Goal: Information Seeking & Learning: Learn about a topic

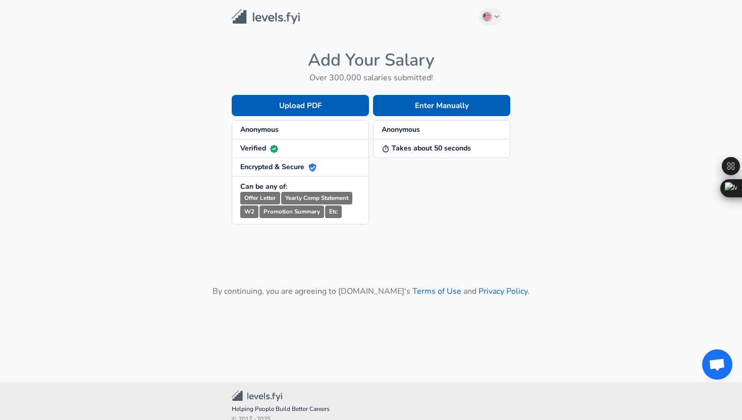
click at [325, 128] on span "Anonymous" at bounding box center [300, 130] width 120 height 10
click at [442, 100] on button "Enter Manually" at bounding box center [441, 105] width 137 height 21
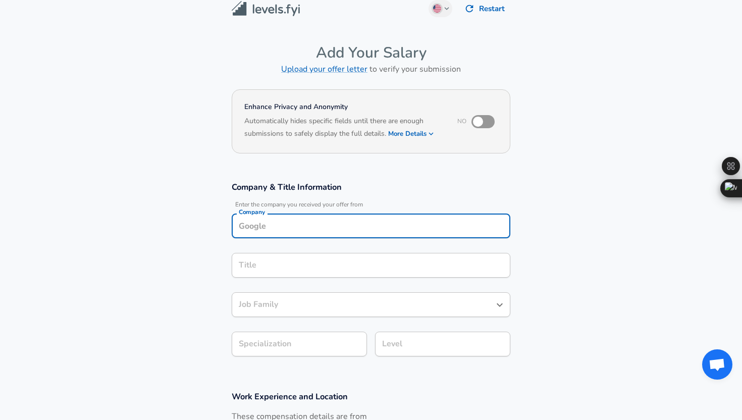
click at [324, 232] on input "Company" at bounding box center [370, 226] width 269 height 16
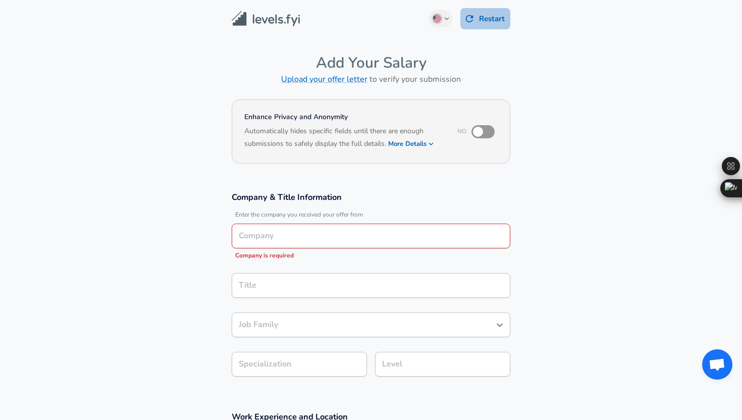
click at [466, 16] on icon "button" at bounding box center [470, 19] width 8 height 8
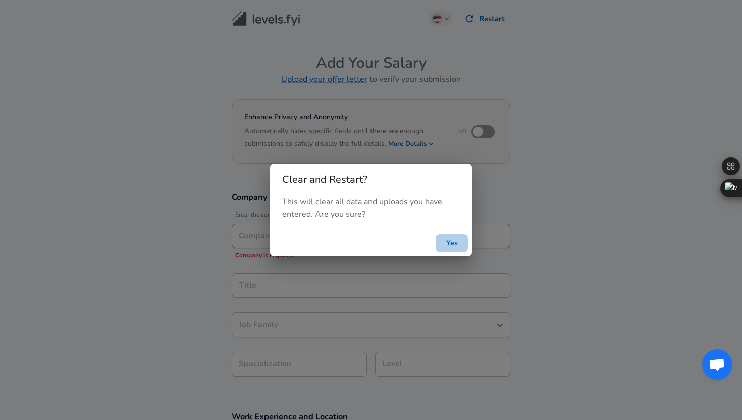
click at [447, 239] on button "Yes" at bounding box center [451, 243] width 32 height 19
